Goal: Task Accomplishment & Management: Manage account settings

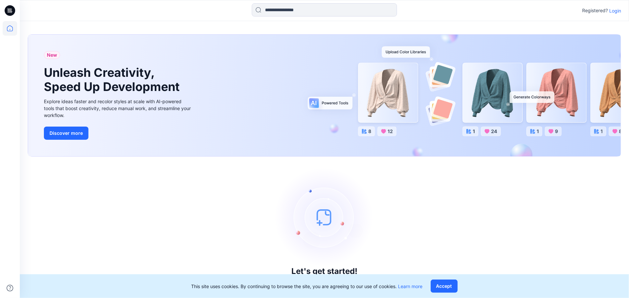
click at [12, 13] on icon at bounding box center [10, 10] width 11 height 11
click at [10, 27] on icon at bounding box center [10, 28] width 15 height 15
click at [445, 285] on button "Accept" at bounding box center [443, 286] width 27 height 13
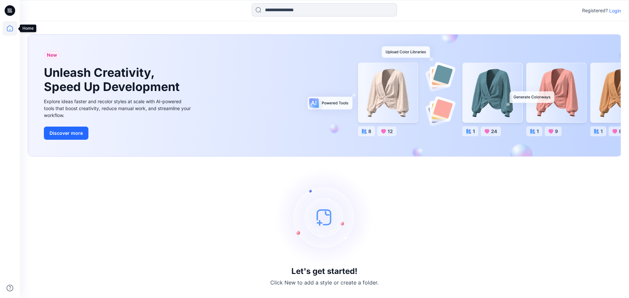
click at [10, 27] on icon at bounding box center [10, 28] width 15 height 15
click at [7, 10] on icon at bounding box center [10, 10] width 11 height 11
click at [11, 11] on icon at bounding box center [10, 10] width 11 height 11
click at [12, 12] on icon at bounding box center [10, 10] width 11 height 11
click at [9, 28] on icon at bounding box center [10, 28] width 15 height 15
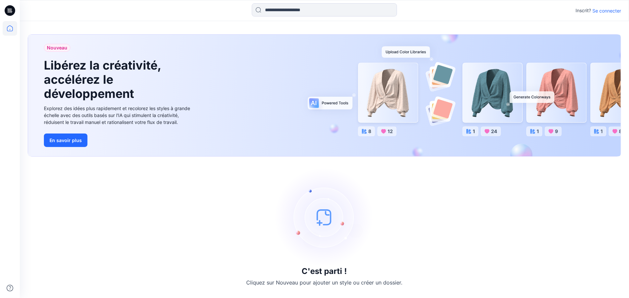
click at [604, 9] on font "Se connecter" at bounding box center [606, 11] width 29 height 6
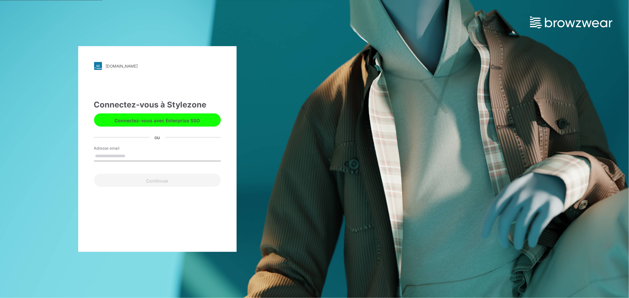
click at [112, 154] on input "Adresse email" at bounding box center [157, 156] width 127 height 10
type input "**********"
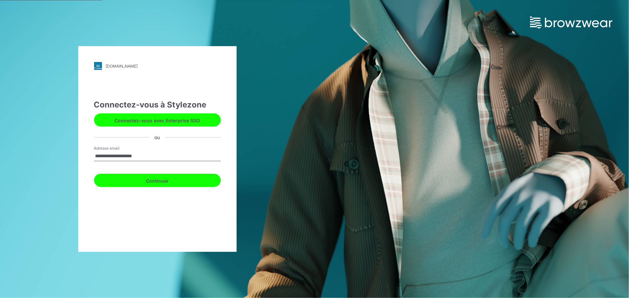
click at [157, 179] on font "Continuer" at bounding box center [157, 181] width 23 height 6
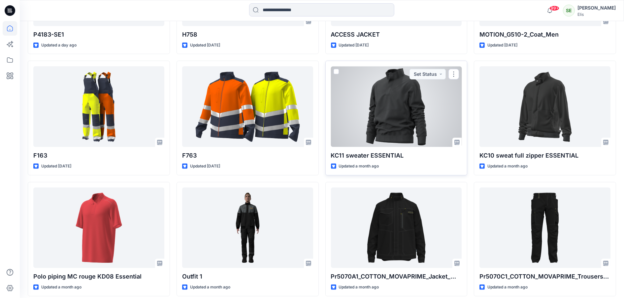
scroll to position [317, 0]
